Goal: Transaction & Acquisition: Book appointment/travel/reservation

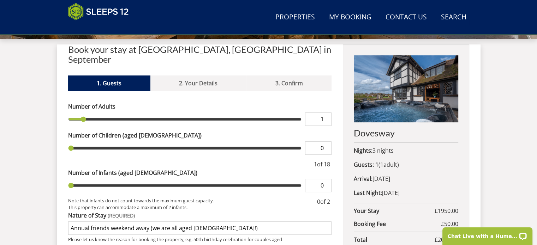
scroll to position [255, 0]
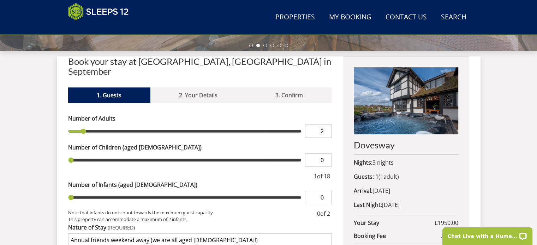
type input "2"
click at [326, 125] on input "2" at bounding box center [318, 131] width 26 height 13
type input "2"
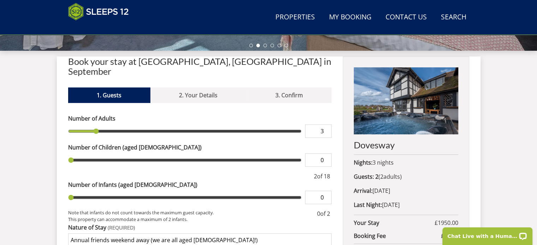
type input "3"
click at [326, 125] on input "3" at bounding box center [318, 131] width 26 height 13
type input "3"
type input "4"
click at [326, 125] on input "4" at bounding box center [318, 131] width 26 height 13
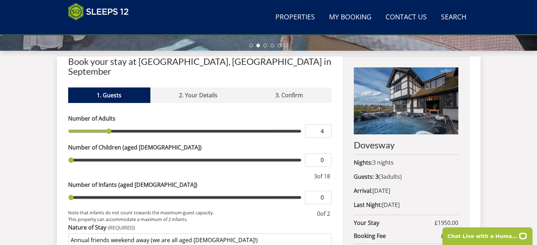
type input "4"
type input "5"
click at [326, 125] on input "5" at bounding box center [318, 131] width 26 height 13
type input "5"
type input "6"
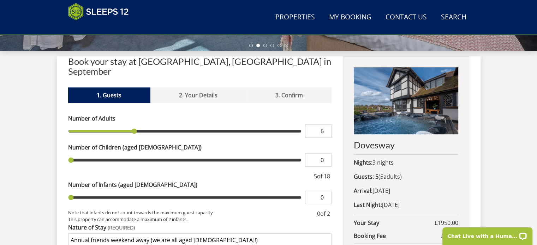
click at [326, 125] on input "6" at bounding box center [318, 131] width 26 height 13
type input "6"
type input "7"
click at [326, 125] on input "7" at bounding box center [318, 131] width 26 height 13
type input "7"
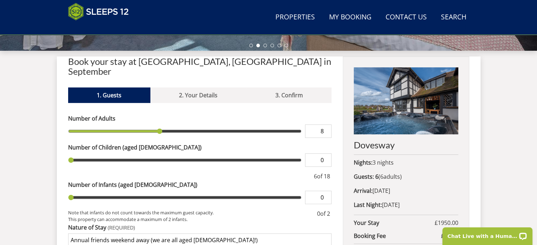
type input "8"
click at [326, 125] on input "8" at bounding box center [318, 131] width 26 height 13
type input "8"
type input "9"
click at [326, 125] on input "9" at bounding box center [318, 131] width 26 height 13
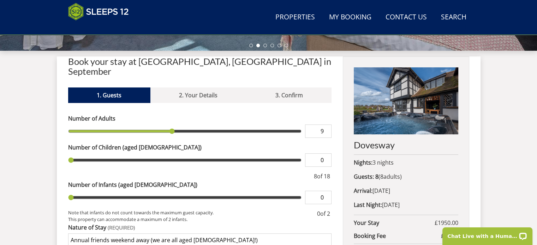
type input "9"
type input "10"
click at [326, 125] on input "10" at bounding box center [318, 131] width 26 height 13
type input "10"
type input "11"
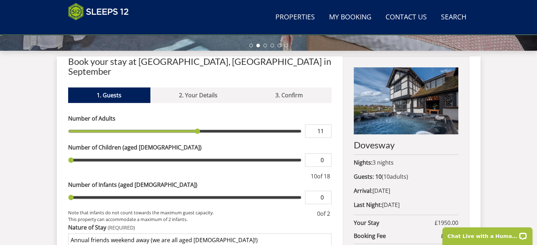
click at [326, 125] on input "11" at bounding box center [318, 131] width 26 height 13
type input "11"
type input "12"
click at [326, 125] on input "12" at bounding box center [318, 131] width 26 height 13
type input "12"
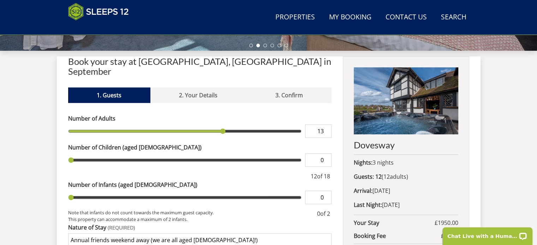
type input "13"
click at [326, 125] on input "13" at bounding box center [318, 131] width 26 height 13
type input "13"
type input "14"
click at [326, 125] on input "14" at bounding box center [318, 131] width 26 height 13
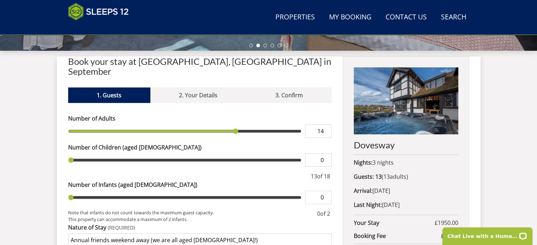
type input "14"
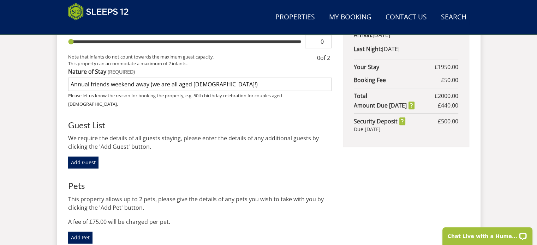
scroll to position [413, 0]
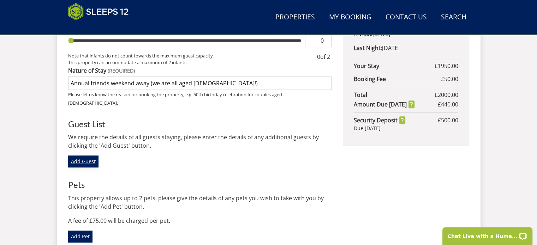
click at [84, 156] on link "Add Guest" at bounding box center [83, 162] width 30 height 12
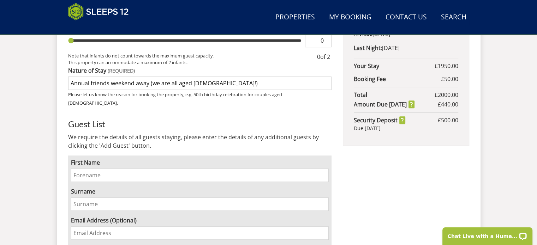
click at [74, 169] on input "First Name" at bounding box center [200, 175] width 258 height 13
type input "Cherry"
click at [73, 198] on input "Surname" at bounding box center [200, 204] width 258 height 13
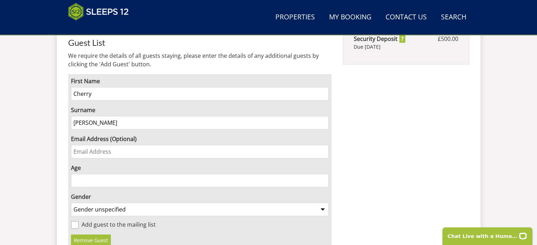
scroll to position [495, 0]
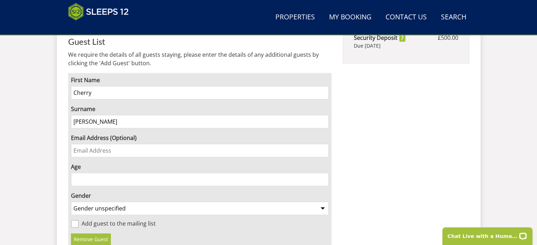
type input "[PERSON_NAME]"
click at [75, 173] on input "Age" at bounding box center [200, 179] width 258 height 13
type input "63"
click at [322, 202] on select "Gender unspecified Gender [DEMOGRAPHIC_DATA] Gender [DEMOGRAPHIC_DATA]" at bounding box center [200, 208] width 258 height 13
select select "gender_[DEMOGRAPHIC_DATA]"
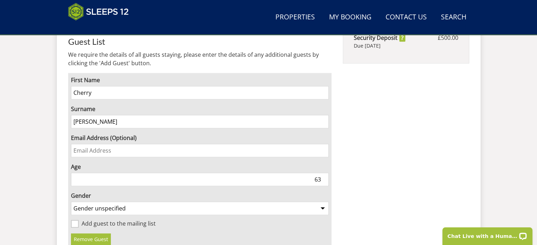
click at [71, 202] on select "Gender unspecified Gender [DEMOGRAPHIC_DATA] Gender [DEMOGRAPHIC_DATA]" at bounding box center [200, 208] width 258 height 13
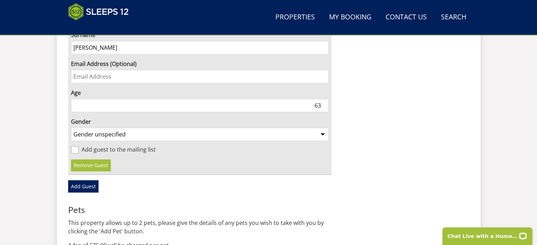
scroll to position [571, 0]
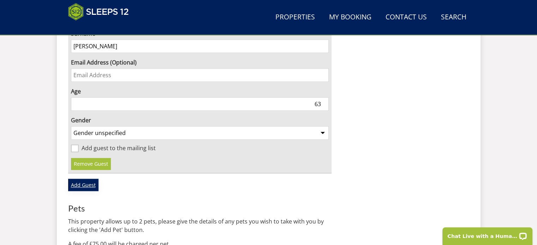
click at [81, 179] on link "Add Guest" at bounding box center [83, 185] width 30 height 12
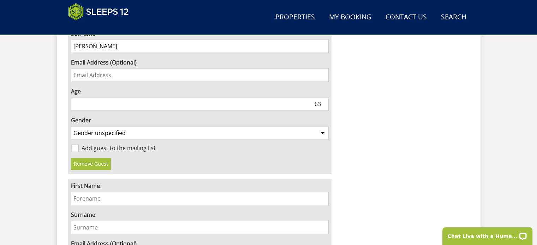
click at [73, 192] on input "First Name" at bounding box center [200, 198] width 258 height 13
type input "[PERSON_NAME]"
click at [73, 221] on input "Surname" at bounding box center [200, 227] width 258 height 13
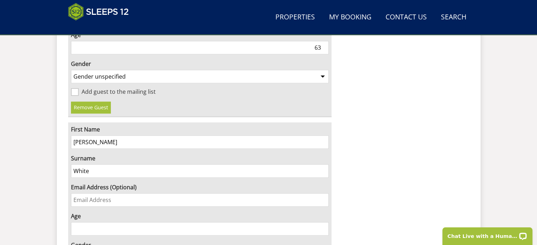
scroll to position [671, 0]
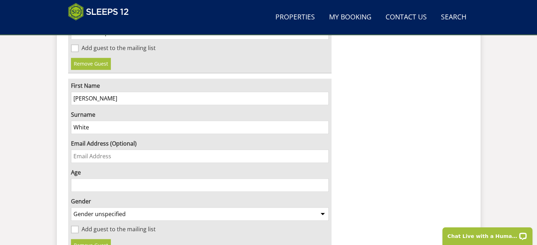
type input "White"
click at [76, 179] on input "Age" at bounding box center [200, 185] width 258 height 13
type input "64"
click at [322, 208] on select "Gender unspecified Gender [DEMOGRAPHIC_DATA] Gender [DEMOGRAPHIC_DATA]" at bounding box center [200, 214] width 258 height 13
select select "gender_[DEMOGRAPHIC_DATA]"
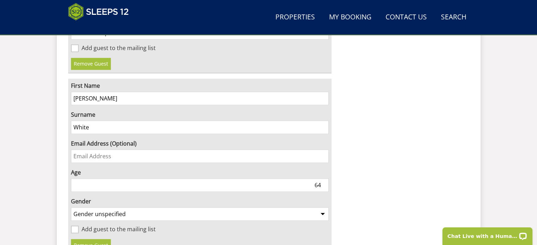
click at [71, 208] on select "Gender unspecified Gender [DEMOGRAPHIC_DATA] Gender [DEMOGRAPHIC_DATA]" at bounding box center [200, 214] width 258 height 13
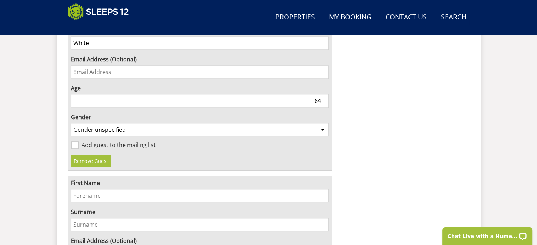
scroll to position [784, 0]
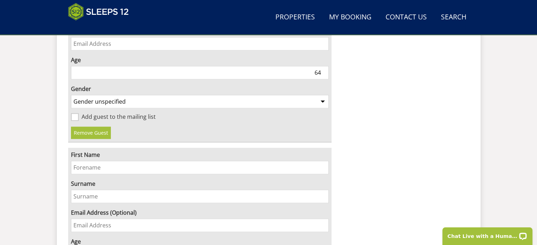
click at [74, 161] on input "First Name" at bounding box center [200, 167] width 258 height 13
type input "[PERSON_NAME]"
click at [73, 190] on input "Surname" at bounding box center [200, 196] width 258 height 13
type input "Wood"
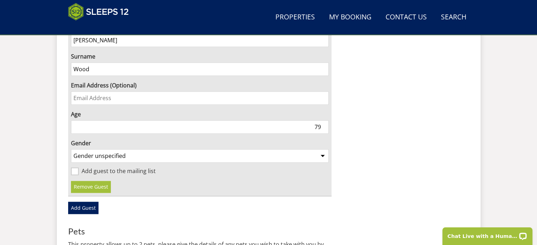
scroll to position [913, 0]
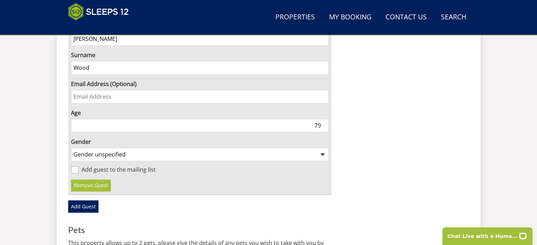
type input "79"
click at [320, 148] on select "Gender unspecified Gender [DEMOGRAPHIC_DATA] Gender [DEMOGRAPHIC_DATA]" at bounding box center [200, 154] width 258 height 13
select select "gender_[DEMOGRAPHIC_DATA]"
click at [71, 148] on select "Gender unspecified Gender [DEMOGRAPHIC_DATA] Gender [DEMOGRAPHIC_DATA]" at bounding box center [200, 154] width 258 height 13
click at [78, 201] on link "Add Guest" at bounding box center [83, 207] width 30 height 12
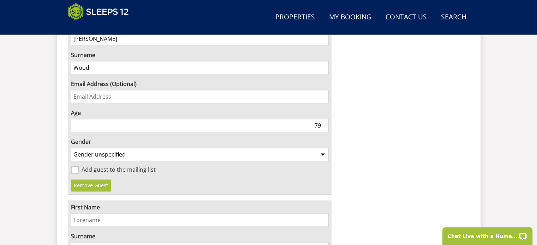
click at [75, 214] on input "First Name" at bounding box center [200, 220] width 258 height 13
type input "[PERSON_NAME]"
click at [75, 243] on input "Surname" at bounding box center [200, 249] width 258 height 13
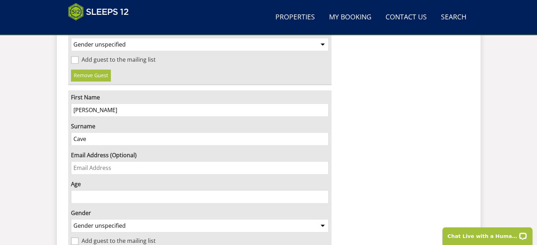
scroll to position [1028, 0]
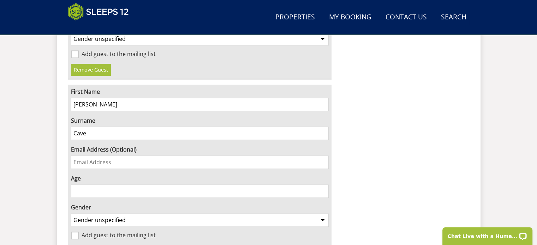
type input "Cave"
type input "1"
click at [324, 185] on input "1" at bounding box center [200, 191] width 258 height 13
type input "58"
click at [323, 214] on select "Gender unspecified Gender [DEMOGRAPHIC_DATA] Gender [DEMOGRAPHIC_DATA]" at bounding box center [200, 220] width 258 height 13
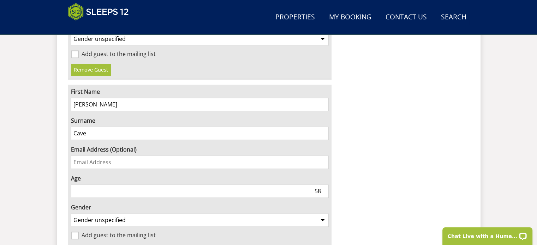
select select "gender_[DEMOGRAPHIC_DATA]"
click at [71, 214] on select "Gender unspecified Gender [DEMOGRAPHIC_DATA] Gender [DEMOGRAPHIC_DATA]" at bounding box center [200, 220] width 258 height 13
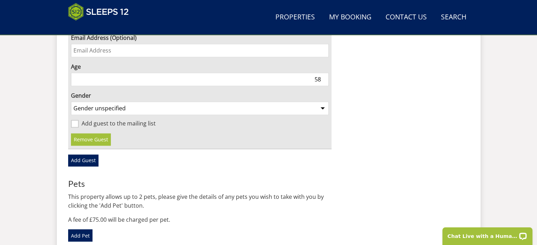
scroll to position [1161, 0]
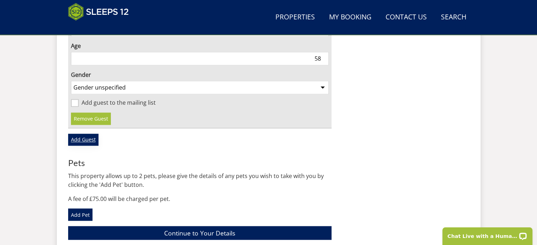
click at [84, 134] on link "Add Guest" at bounding box center [83, 140] width 30 height 12
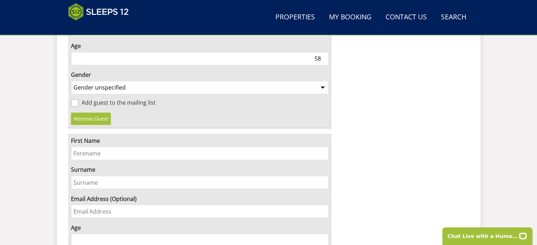
click at [77, 147] on input "First Name" at bounding box center [200, 153] width 258 height 13
type input "[PERSON_NAME]"
click at [76, 176] on input "Surname" at bounding box center [200, 182] width 258 height 13
type input "[PERSON_NAME]"
click at [324, 234] on input "1" at bounding box center [200, 240] width 258 height 13
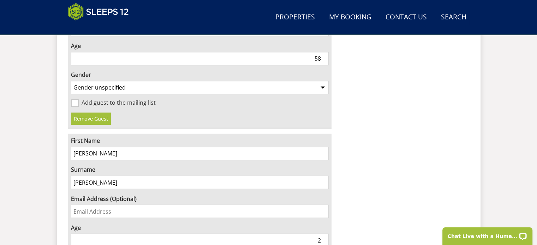
type input "3"
click at [324, 234] on input "5" at bounding box center [200, 240] width 258 height 13
type input "5"
click at [324, 234] on input "5" at bounding box center [200, 240] width 258 height 13
click at [324, 234] on input "84" at bounding box center [200, 240] width 258 height 13
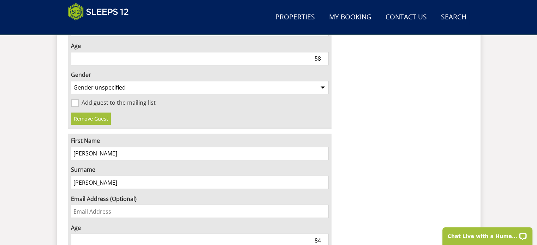
type input "8"
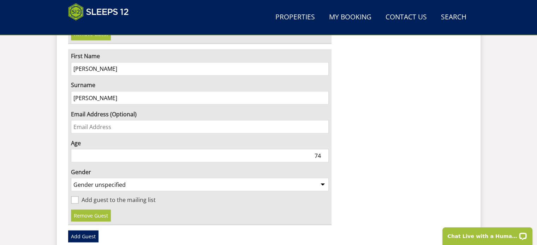
scroll to position [1271, 0]
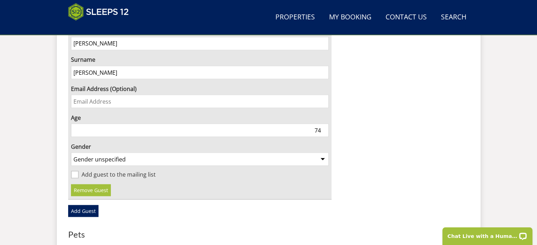
type input "74"
click at [323, 153] on select "Gender unspecified Gender [DEMOGRAPHIC_DATA] Gender [DEMOGRAPHIC_DATA]" at bounding box center [200, 159] width 258 height 13
select select "gender_[DEMOGRAPHIC_DATA]"
click at [71, 153] on select "Gender unspecified Gender [DEMOGRAPHIC_DATA] Gender [DEMOGRAPHIC_DATA]" at bounding box center [200, 159] width 258 height 13
click at [80, 205] on link "Add Guest" at bounding box center [83, 211] width 30 height 12
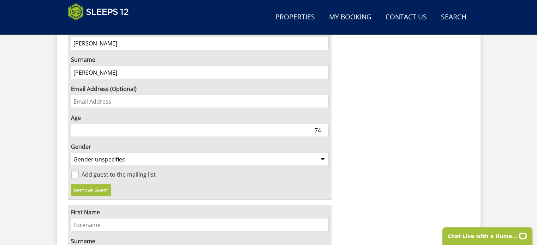
click at [74, 218] on input "First Name" at bounding box center [200, 224] width 258 height 13
type input "[PERSON_NAME]"
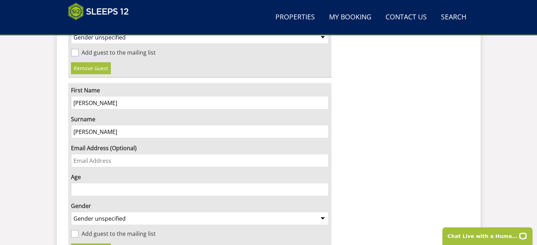
scroll to position [1426, 0]
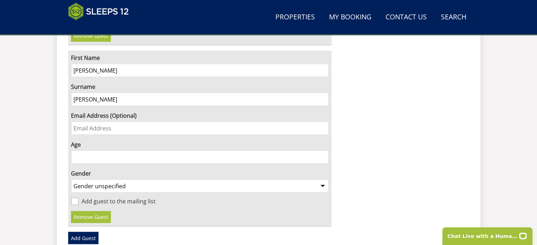
type input "[PERSON_NAME]"
type input "1"
click at [322, 151] on input "1" at bounding box center [200, 157] width 258 height 13
type input "40"
click at [323, 180] on select "Gender unspecified Gender [DEMOGRAPHIC_DATA] Gender [DEMOGRAPHIC_DATA]" at bounding box center [200, 186] width 258 height 13
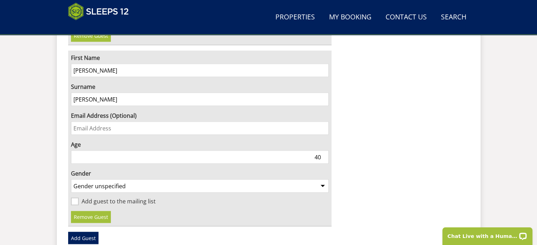
select select "gender_[DEMOGRAPHIC_DATA]"
click at [71, 180] on select "Gender unspecified Gender [DEMOGRAPHIC_DATA] Gender [DEMOGRAPHIC_DATA]" at bounding box center [200, 186] width 258 height 13
click at [85, 232] on link "Add Guest" at bounding box center [83, 238] width 30 height 12
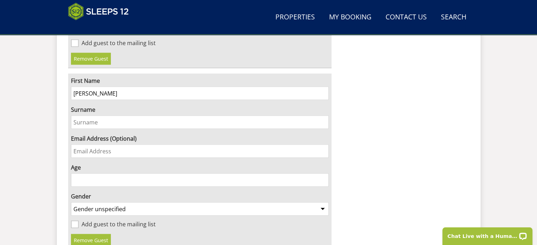
scroll to position [1595, 0]
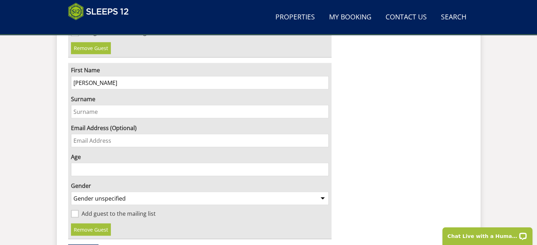
type input "[PERSON_NAME]"
click at [75, 105] on input "Surname" at bounding box center [200, 111] width 258 height 13
type input "[PERSON_NAME]"
click at [314, 163] on input "Age" at bounding box center [200, 169] width 258 height 13
type input "40"
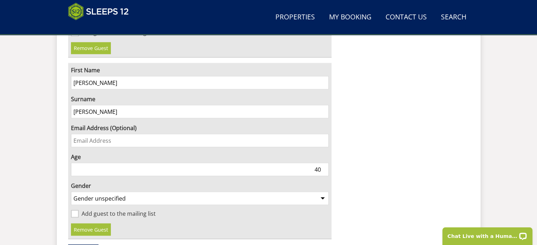
click at [322, 192] on select "Gender unspecified Gender [DEMOGRAPHIC_DATA] Gender [DEMOGRAPHIC_DATA]" at bounding box center [200, 198] width 258 height 13
select select "gender_[DEMOGRAPHIC_DATA]"
click at [71, 192] on select "Gender unspecified Gender [DEMOGRAPHIC_DATA] Gender [DEMOGRAPHIC_DATA]" at bounding box center [200, 198] width 258 height 13
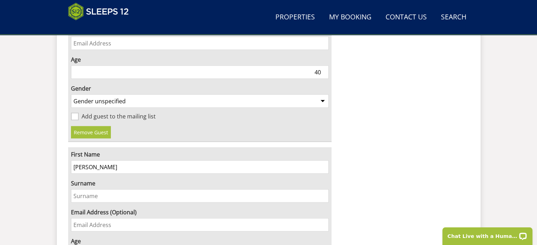
scroll to position [1695, 0]
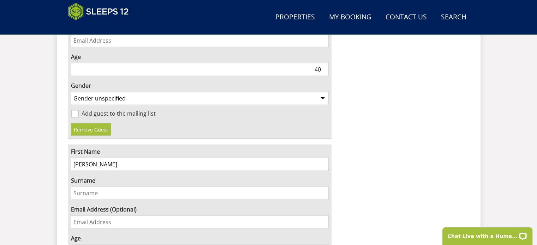
type input "[PERSON_NAME]"
click at [73, 187] on input "Surname" at bounding box center [200, 193] width 258 height 13
type input "[PERSON_NAME]"
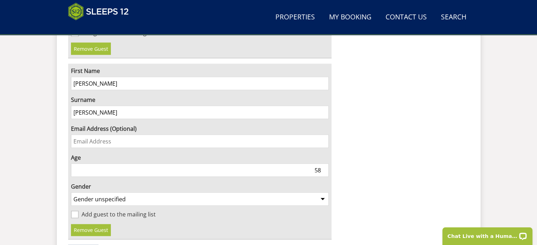
scroll to position [1784, 0]
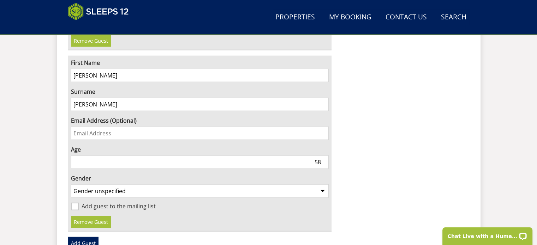
type input "58"
click at [324, 185] on select "Gender unspecified Gender [DEMOGRAPHIC_DATA] Gender [DEMOGRAPHIC_DATA]" at bounding box center [200, 191] width 258 height 13
select select "gender_[DEMOGRAPHIC_DATA]"
click at [71, 185] on select "Gender unspecified Gender [DEMOGRAPHIC_DATA] Gender [DEMOGRAPHIC_DATA]" at bounding box center [200, 191] width 258 height 13
click at [82, 237] on link "Add Guest" at bounding box center [83, 243] width 30 height 12
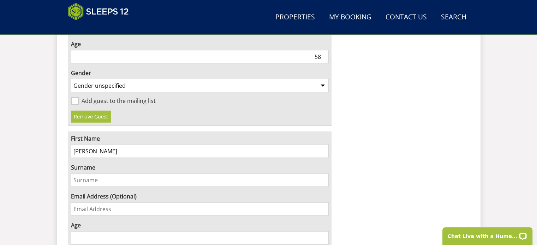
type input "[PERSON_NAME]"
click at [73, 174] on input "Surname" at bounding box center [200, 180] width 258 height 13
type input "[PERSON_NAME]"
click at [322, 232] on input "1" at bounding box center [200, 238] width 258 height 13
type input "2"
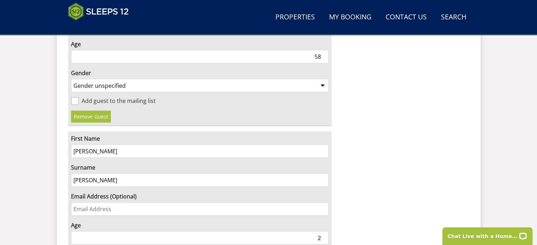
click at [322, 232] on input "2" at bounding box center [200, 238] width 258 height 13
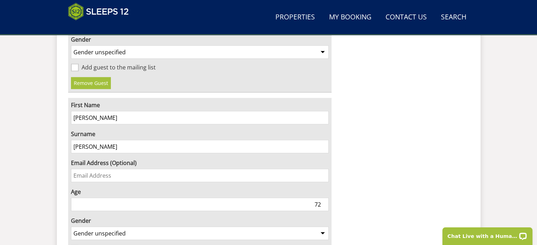
type input "72"
click at [320, 227] on select "Gender unspecified Gender [DEMOGRAPHIC_DATA] Gender [DEMOGRAPHIC_DATA]" at bounding box center [200, 233] width 258 height 13
select select "gender_[DEMOGRAPHIC_DATA]"
click at [71, 227] on select "Gender unspecified Gender [DEMOGRAPHIC_DATA] Gender [DEMOGRAPHIC_DATA]" at bounding box center [200, 233] width 258 height 13
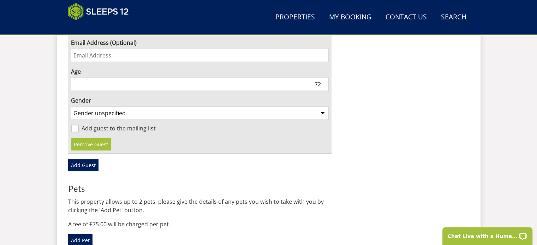
scroll to position [2047, 0]
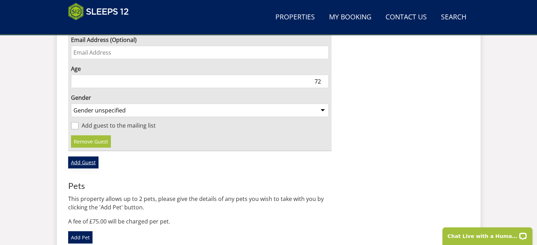
click at [83, 157] on link "Add Guest" at bounding box center [83, 163] width 30 height 12
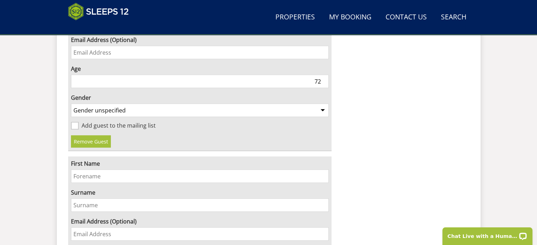
click at [73, 170] on input "First Name" at bounding box center [200, 176] width 258 height 13
type input "[DEMOGRAPHIC_DATA]"
click at [74, 199] on input "Surname" at bounding box center [200, 205] width 258 height 13
type input "Lockyer"
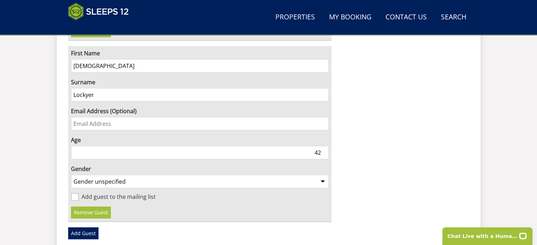
scroll to position [2186, 0]
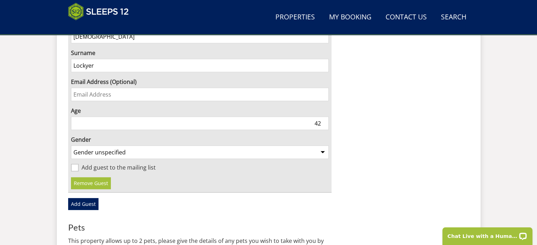
type input "42"
click at [323, 146] on select "Gender unspecified Gender [DEMOGRAPHIC_DATA] Gender [DEMOGRAPHIC_DATA]" at bounding box center [200, 152] width 258 height 13
select select "gender_[DEMOGRAPHIC_DATA]"
click at [71, 146] on select "Gender unspecified Gender [DEMOGRAPHIC_DATA] Gender [DEMOGRAPHIC_DATA]" at bounding box center [200, 152] width 258 height 13
click at [86, 198] on link "Add Guest" at bounding box center [83, 204] width 30 height 12
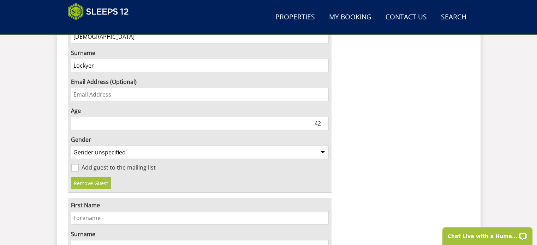
click at [73, 212] on input "First Name" at bounding box center [200, 218] width 258 height 13
type input "[PERSON_NAME]"
click at [75, 241] on input "Surname" at bounding box center [200, 247] width 258 height 13
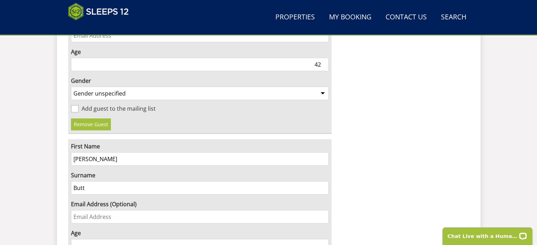
scroll to position [2249, 0]
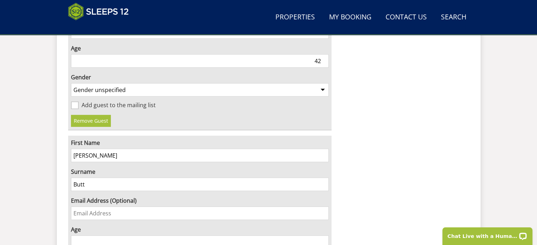
type input "Butt"
click at [320, 236] on input "Age" at bounding box center [200, 242] width 258 height 13
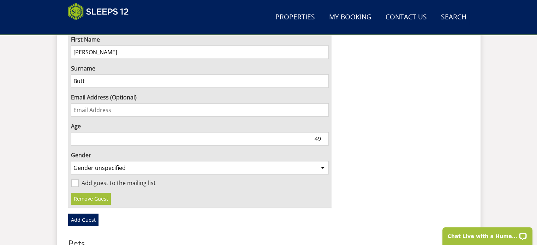
type input "49"
click at [324, 161] on select "Gender unspecified Gender [DEMOGRAPHIC_DATA] Gender [DEMOGRAPHIC_DATA]" at bounding box center [200, 167] width 258 height 13
select select "gender_[DEMOGRAPHIC_DATA]"
click at [71, 161] on select "Gender unspecified Gender [DEMOGRAPHIC_DATA] Gender [DEMOGRAPHIC_DATA]" at bounding box center [200, 167] width 258 height 13
click at [83, 214] on link "Add Guest" at bounding box center [83, 220] width 30 height 12
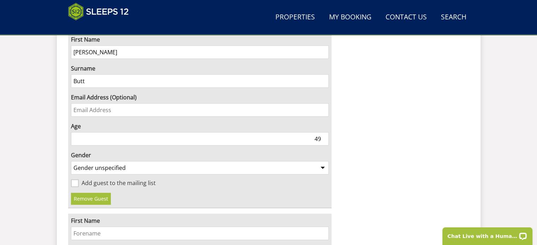
click at [76, 227] on input "First Name" at bounding box center [200, 233] width 258 height 13
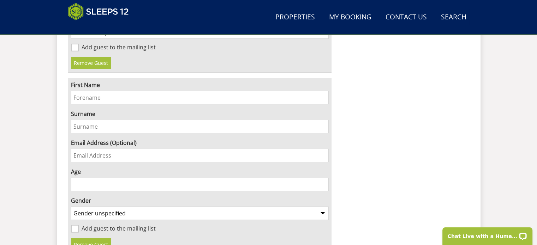
scroll to position [2757, 0]
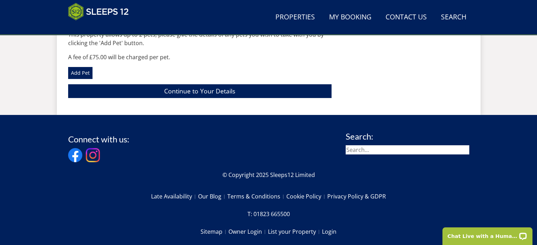
drag, startPoint x: 540, startPoint y: 195, endPoint x: 98, endPoint y: 10, distance: 479.1
click at [188, 84] on link "Continue to Your Details" at bounding box center [200, 91] width 264 height 14
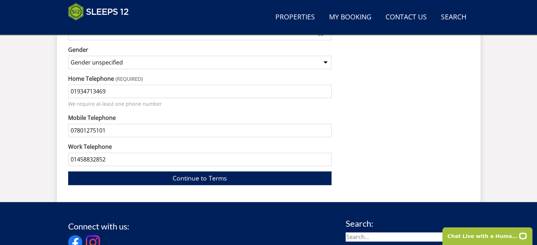
scroll to position [639, 0]
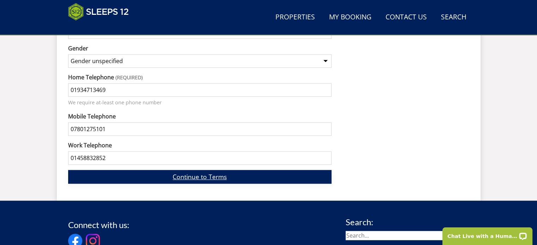
click at [232, 170] on link "Continue to Terms" at bounding box center [200, 177] width 264 height 14
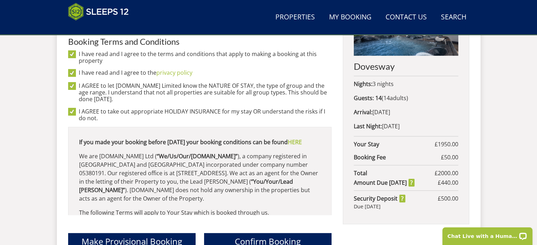
scroll to position [346, 0]
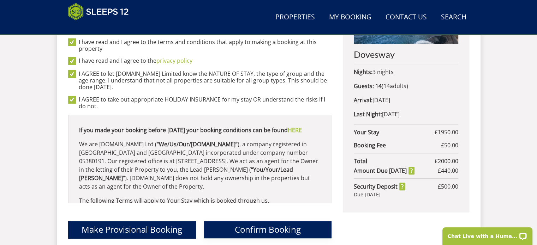
click at [256, 224] on span "Confirm Booking" at bounding box center [268, 230] width 66 height 12
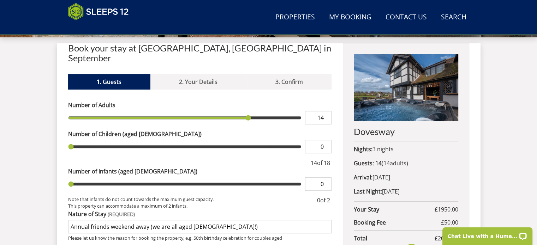
scroll to position [265, 0]
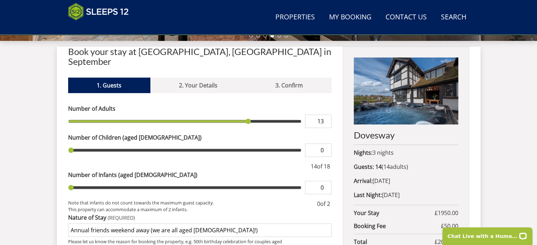
type input "13"
click at [326, 115] on input "13" at bounding box center [318, 121] width 26 height 13
type input "13"
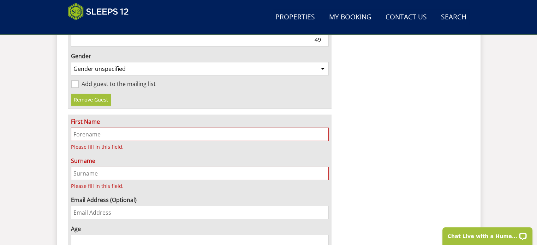
scroll to position [2455, 0]
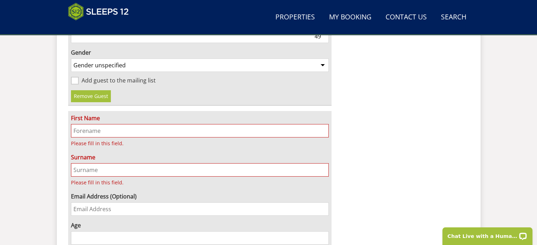
type input "14"
click at [74, 124] on input "First Name" at bounding box center [200, 130] width 258 height 13
type input "[PERSON_NAME]"
click at [73, 164] on input "Surname" at bounding box center [200, 170] width 258 height 13
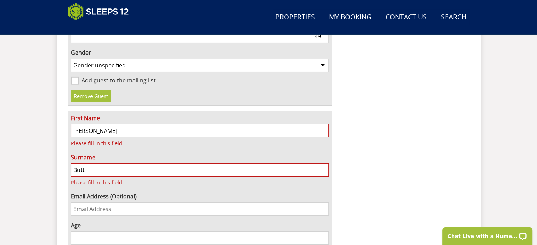
type input "Butt"
type input "0"
click at [324, 232] on input "0" at bounding box center [200, 238] width 258 height 13
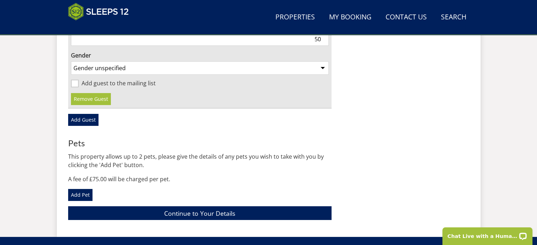
scroll to position [2643, 0]
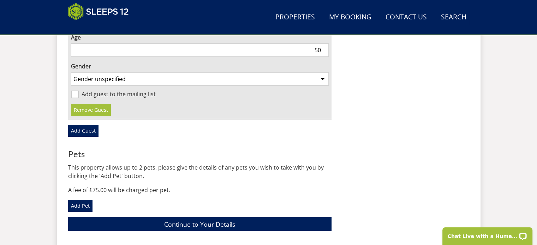
type input "50"
click at [321, 72] on select "Gender unspecified Gender [DEMOGRAPHIC_DATA] Gender [DEMOGRAPHIC_DATA]" at bounding box center [200, 78] width 258 height 13
select select "gender_[DEMOGRAPHIC_DATA]"
click at [71, 72] on select "Gender unspecified Gender [DEMOGRAPHIC_DATA] Gender [DEMOGRAPHIC_DATA]" at bounding box center [200, 78] width 258 height 13
click at [205, 218] on link "Continue to Your Details" at bounding box center [200, 225] width 264 height 14
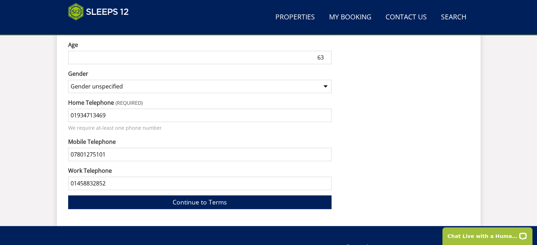
scroll to position [615, 0]
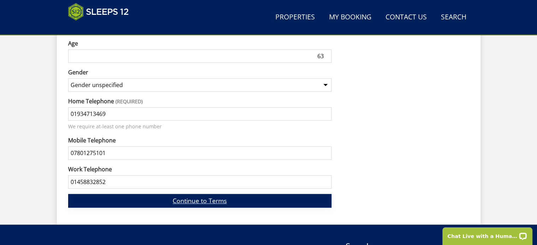
click at [210, 194] on link "Continue to Terms" at bounding box center [200, 201] width 264 height 14
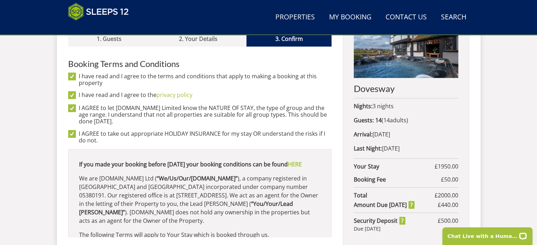
scroll to position [424, 0]
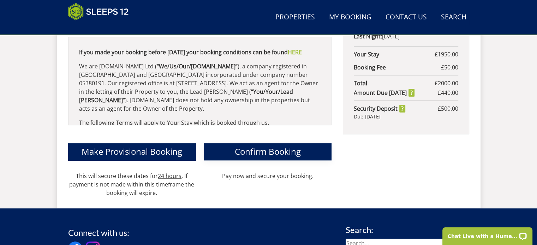
click at [256, 146] on span "Confirm Booking" at bounding box center [268, 152] width 66 height 12
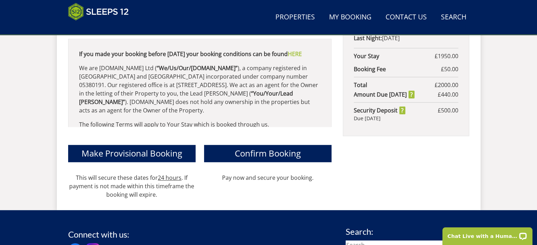
scroll to position [421, 0]
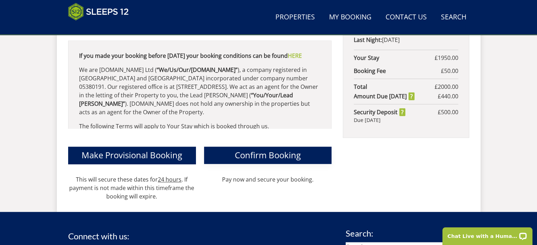
click at [268, 149] on span "Confirm Booking" at bounding box center [268, 155] width 66 height 12
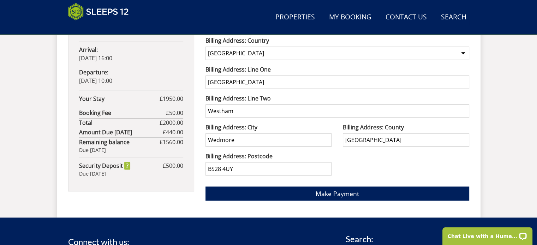
scroll to position [512, 0]
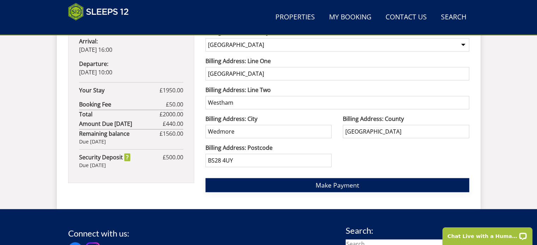
click at [328, 182] on span "Make Payment" at bounding box center [337, 185] width 43 height 8
